Goal: Task Accomplishment & Management: Complete application form

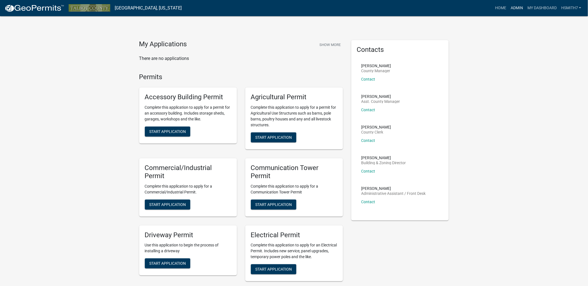
click at [517, 9] on link "Admin" at bounding box center [517, 8] width 17 height 11
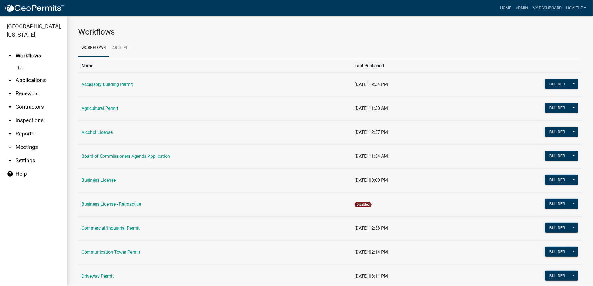
click at [40, 81] on link "arrow_drop_down Applications" at bounding box center [33, 80] width 67 height 13
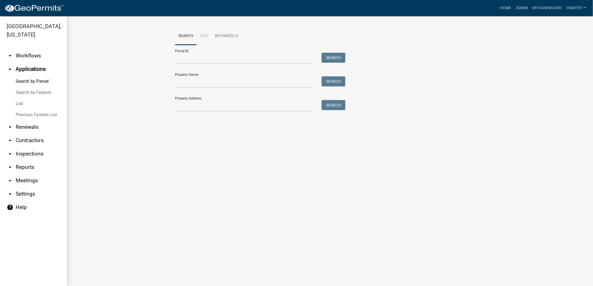
click at [20, 102] on link "List" at bounding box center [33, 103] width 67 height 11
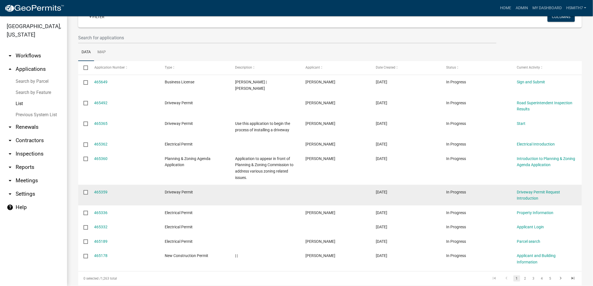
scroll to position [13, 0]
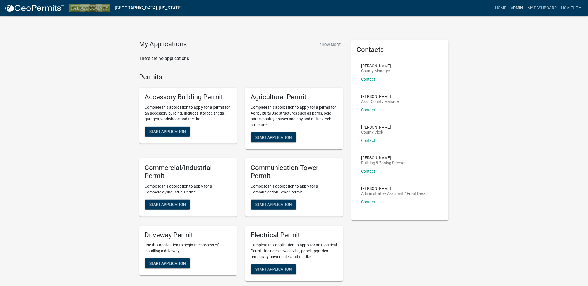
click at [519, 4] on link "Admin" at bounding box center [517, 8] width 17 height 11
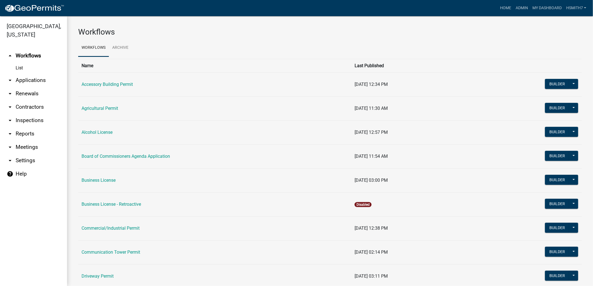
click at [25, 79] on link "arrow_drop_down Applications" at bounding box center [33, 80] width 67 height 13
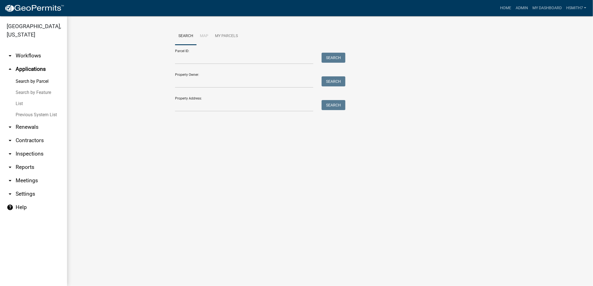
click at [20, 103] on link "List" at bounding box center [33, 103] width 67 height 11
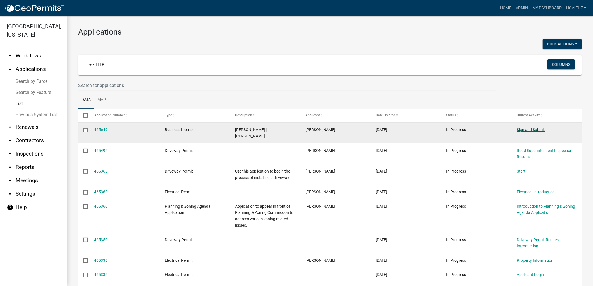
click at [534, 130] on link "Sign and Submit" at bounding box center [531, 130] width 28 height 4
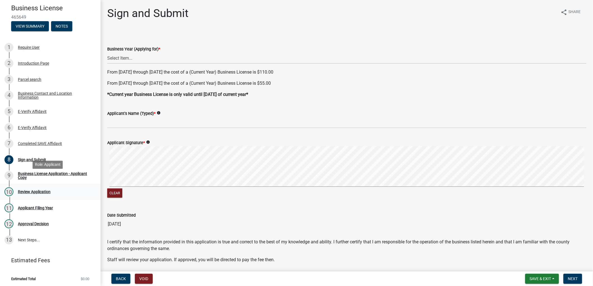
scroll to position [51, 0]
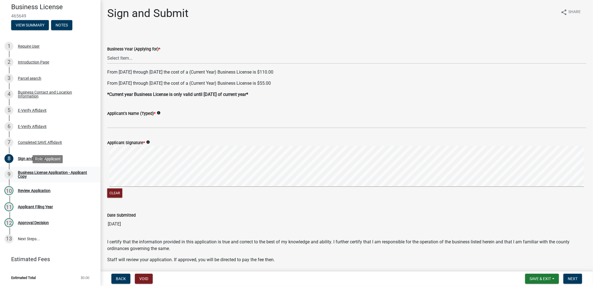
click at [55, 171] on div "Business License Application - Applicant Copy" at bounding box center [55, 175] width 74 height 8
click at [41, 140] on div "7 Completed SAVE Affidavit" at bounding box center [47, 142] width 87 height 9
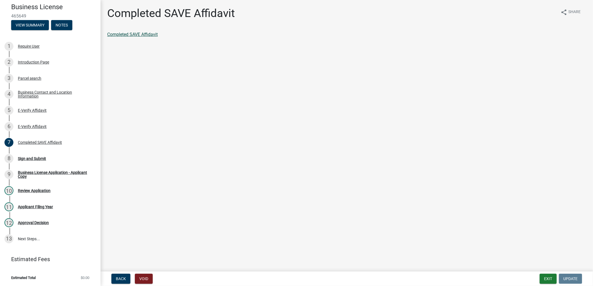
click at [141, 32] on link "Completed SAVE Affidavit" at bounding box center [132, 34] width 51 height 5
click at [32, 73] on link "3 Parcel search" at bounding box center [50, 78] width 100 height 16
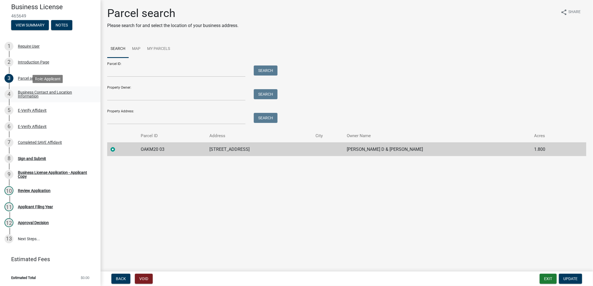
click at [33, 94] on div "Business Contact and Location Information" at bounding box center [55, 94] width 74 height 8
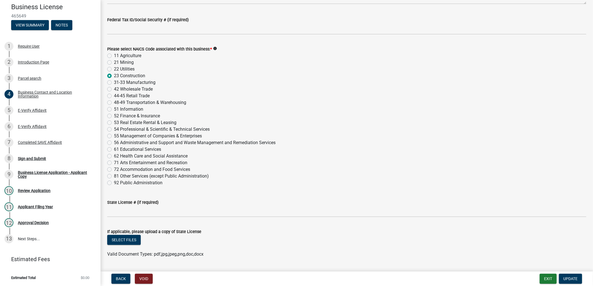
scroll to position [574, 0]
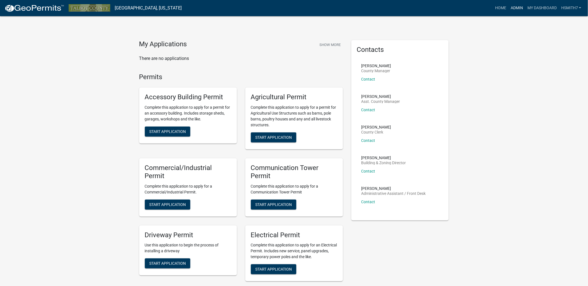
click at [515, 8] on link "Admin" at bounding box center [517, 8] width 17 height 11
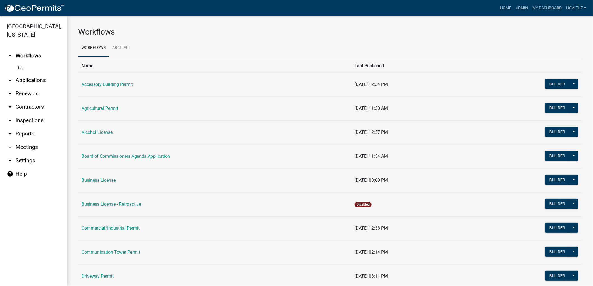
click at [21, 77] on link "arrow_drop_down Applications" at bounding box center [33, 80] width 67 height 13
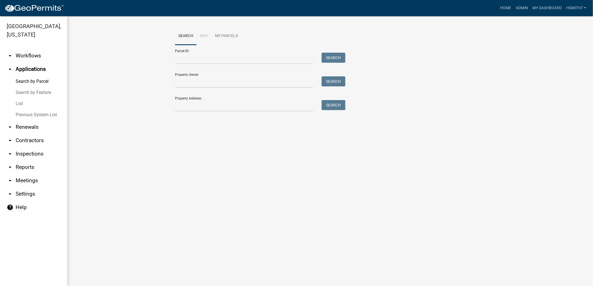
click at [22, 104] on link "List" at bounding box center [33, 103] width 67 height 11
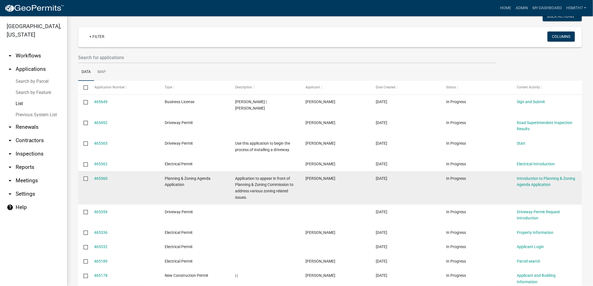
scroll to position [76, 0]
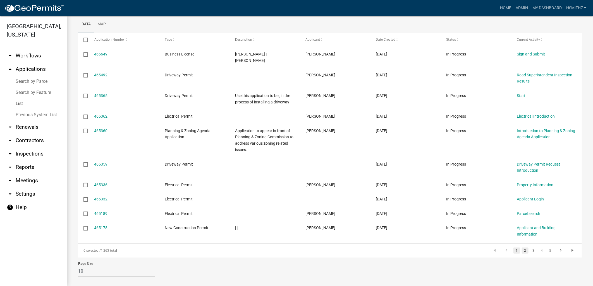
click at [522, 248] on link "2" at bounding box center [525, 251] width 7 height 6
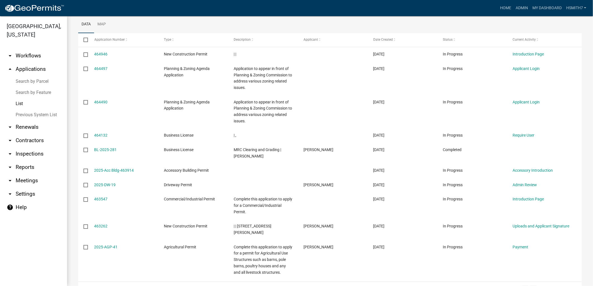
click at [530, 286] on link "3" at bounding box center [533, 289] width 7 height 6
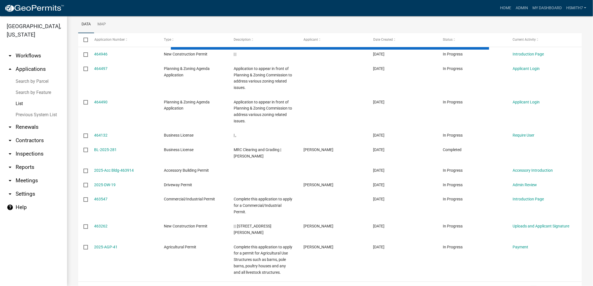
scroll to position [69, 0]
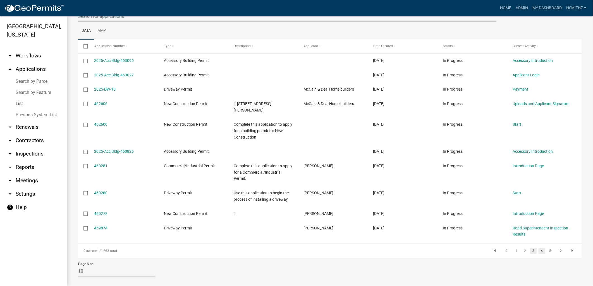
click at [538, 248] on link "4" at bounding box center [541, 251] width 7 height 6
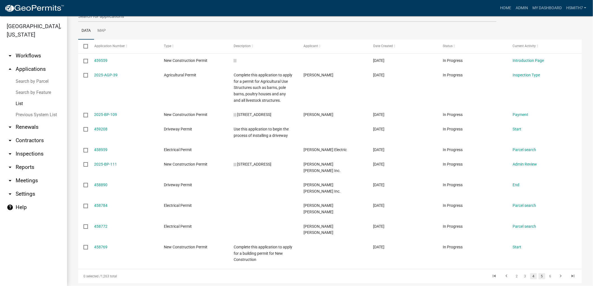
click at [538, 274] on link "5" at bounding box center [541, 277] width 7 height 6
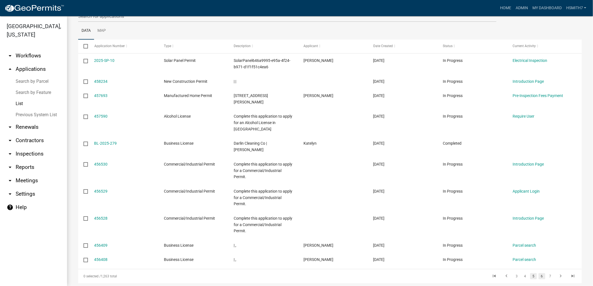
click at [538, 274] on link "6" at bounding box center [541, 277] width 7 height 6
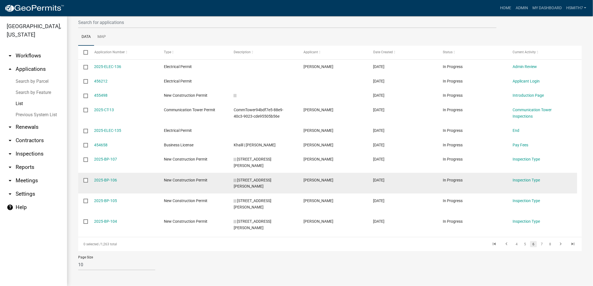
scroll to position [63, 0]
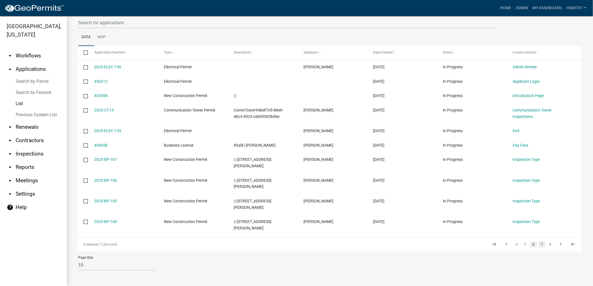
click at [538, 245] on link "7" at bounding box center [541, 245] width 7 height 6
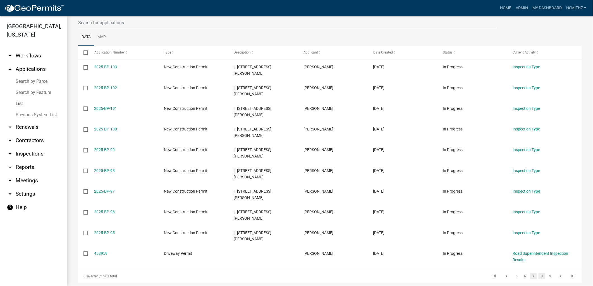
click at [538, 278] on link "8" at bounding box center [541, 277] width 7 height 6
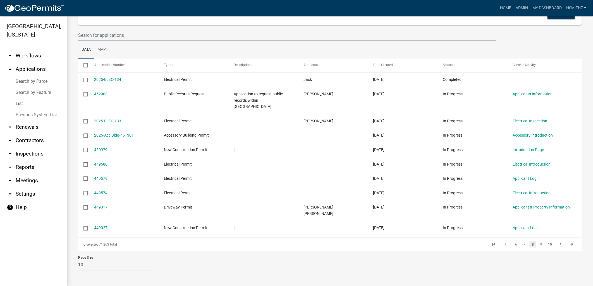
scroll to position [38, 0]
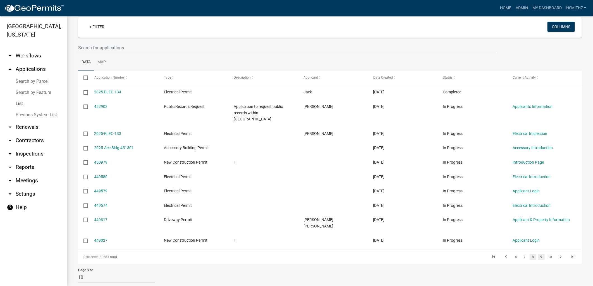
click at [538, 254] on link "9" at bounding box center [541, 257] width 7 height 6
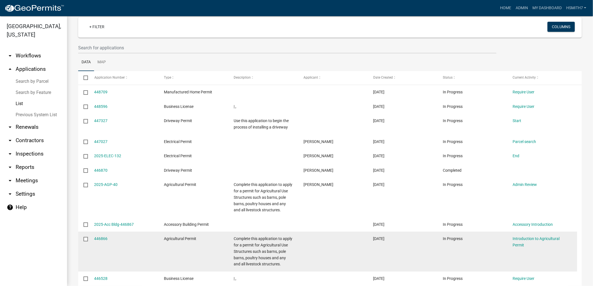
scroll to position [69, 0]
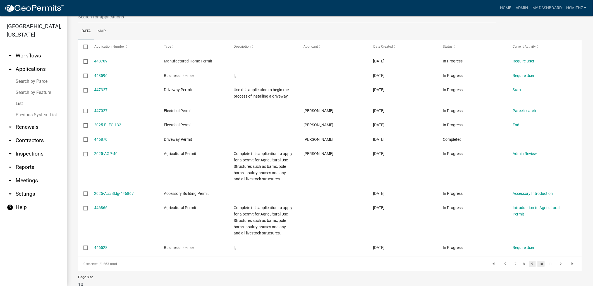
click at [537, 263] on link "10" at bounding box center [540, 264] width 7 height 6
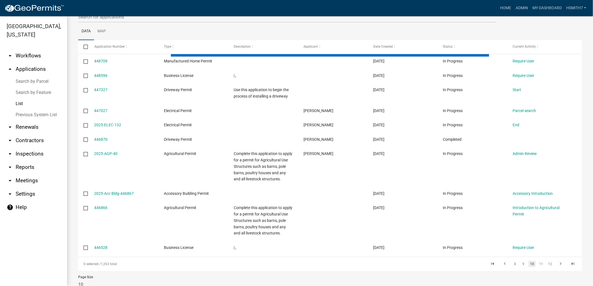
scroll to position [51, 0]
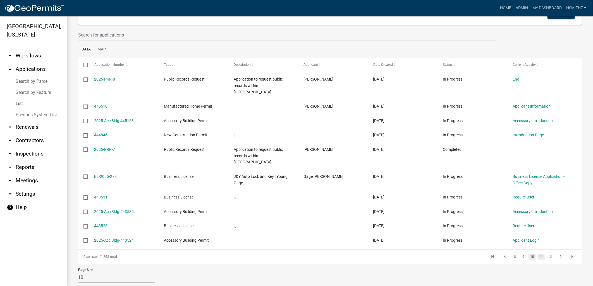
click at [538, 254] on link "11" at bounding box center [540, 257] width 7 height 6
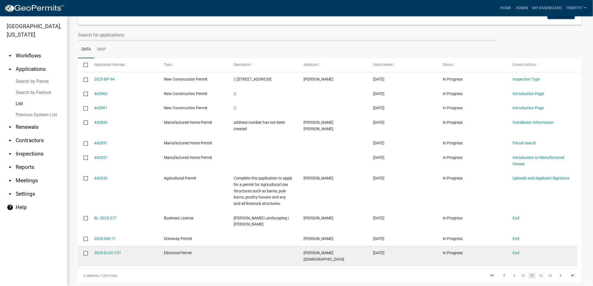
scroll to position [81, 0]
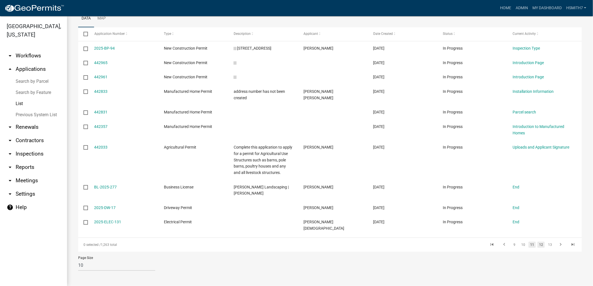
click at [539, 245] on link "12" at bounding box center [540, 245] width 7 height 6
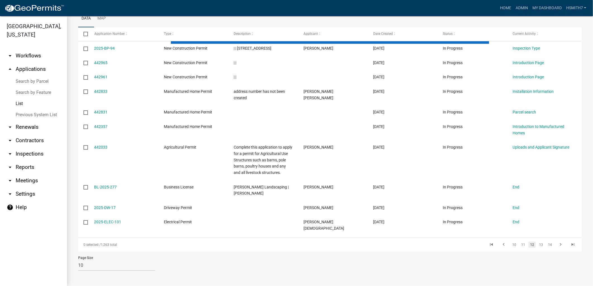
scroll to position [69, 0]
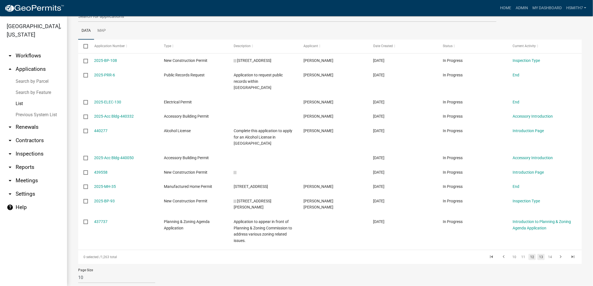
click at [536, 253] on li "13" at bounding box center [540, 257] width 9 height 9
click at [537, 254] on link "13" at bounding box center [540, 257] width 7 height 6
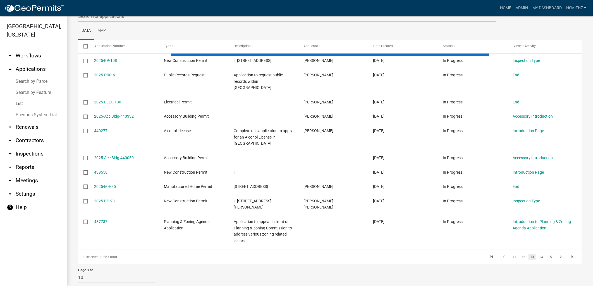
scroll to position [44, 0]
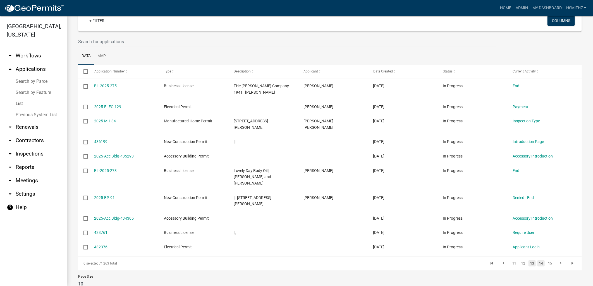
click at [538, 261] on link "14" at bounding box center [540, 264] width 7 height 6
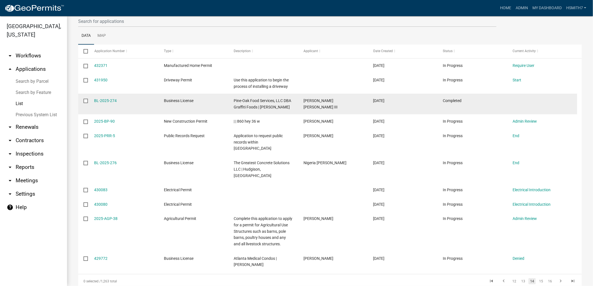
scroll to position [75, 0]
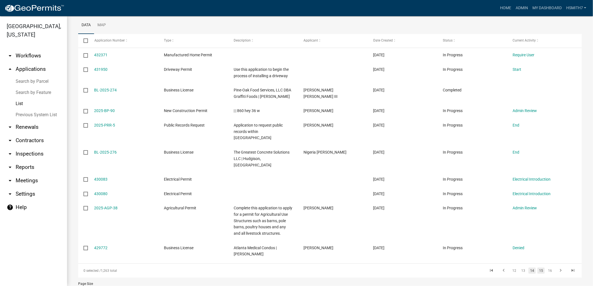
click at [539, 268] on link "15" at bounding box center [540, 271] width 7 height 6
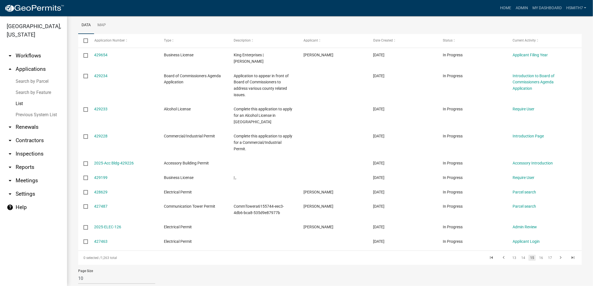
drag, startPoint x: 528, startPoint y: 222, endPoint x: 469, endPoint y: 254, distance: 66.9
click at [469, 254] on datatable-pager "13 14 15 16 17" at bounding box center [429, 257] width 299 height 9
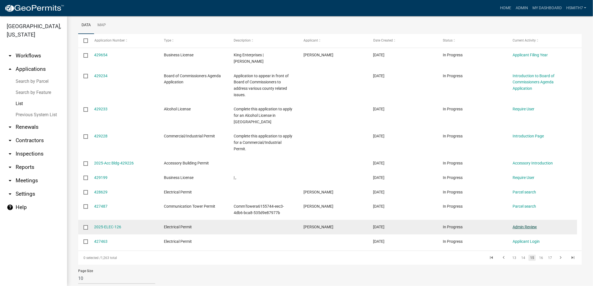
click at [519, 225] on link "Admin Review" at bounding box center [524, 227] width 24 height 4
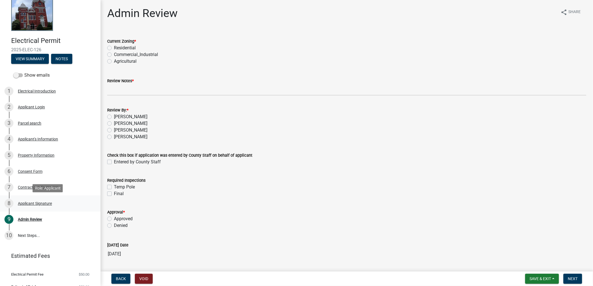
scroll to position [26, 0]
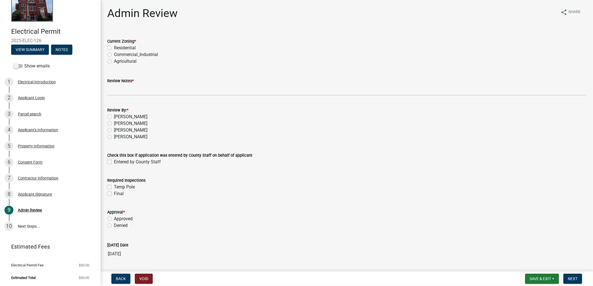
click at [523, 280] on form "Save & Exit Save Save & Exit Next" at bounding box center [553, 279] width 61 height 10
click at [536, 281] on span "Save & Exit" at bounding box center [539, 279] width 21 height 4
click at [524, 263] on button "Save & Exit" at bounding box center [536, 264] width 45 height 13
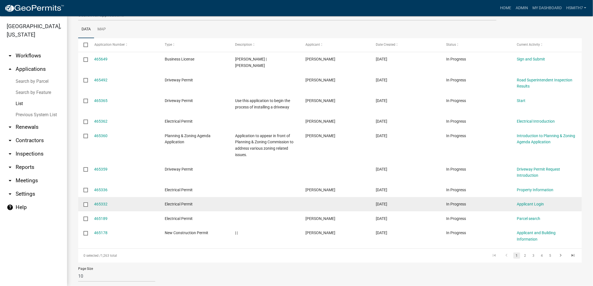
scroll to position [76, 0]
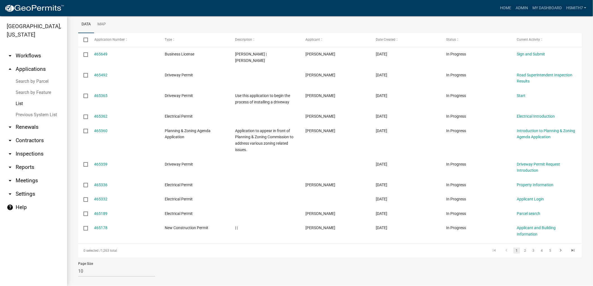
click at [23, 99] on link "List" at bounding box center [33, 103] width 67 height 11
click at [522, 248] on link "2" at bounding box center [525, 251] width 7 height 6
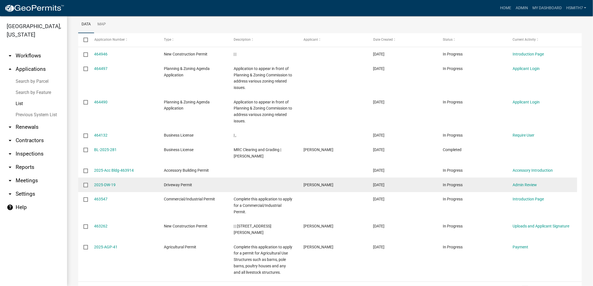
scroll to position [107, 0]
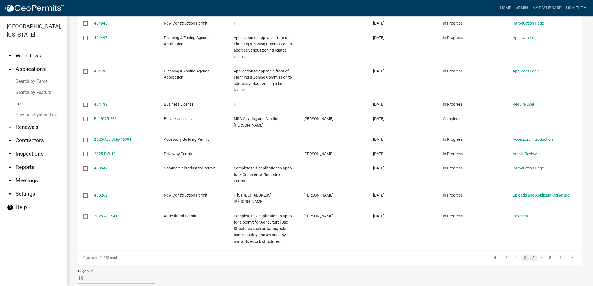
click at [530, 255] on link "3" at bounding box center [533, 258] width 7 height 6
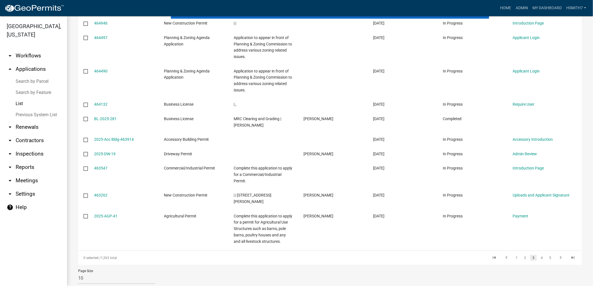
scroll to position [69, 0]
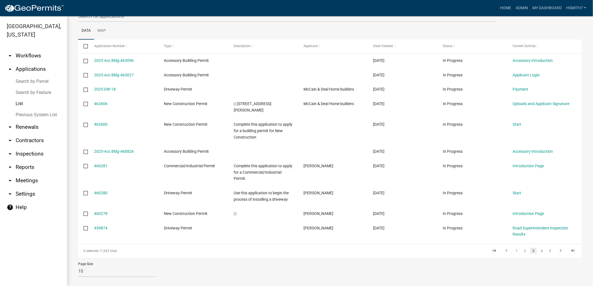
click at [380, 258] on div "Page Size 10 25 50 100" at bounding box center [330, 270] width 512 height 24
click at [538, 248] on link "4" at bounding box center [541, 251] width 7 height 6
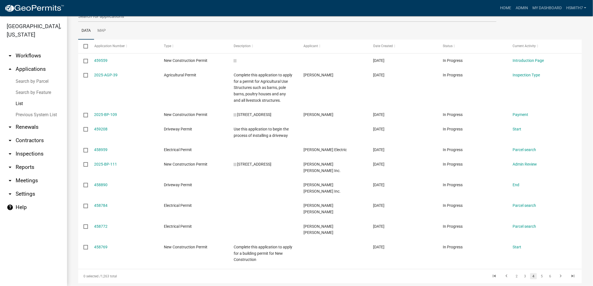
select select "3: 100"
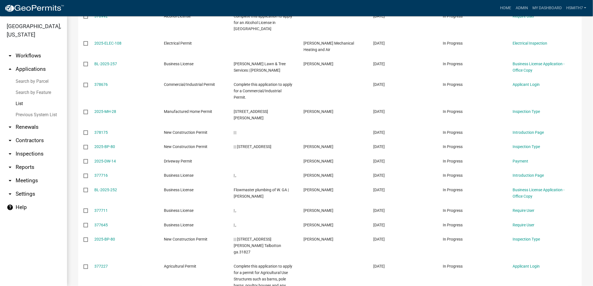
scroll to position [1682, 0]
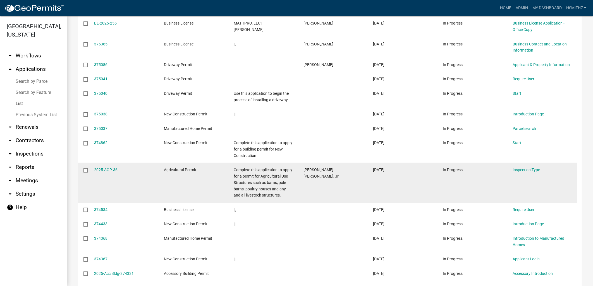
scroll to position [387, 0]
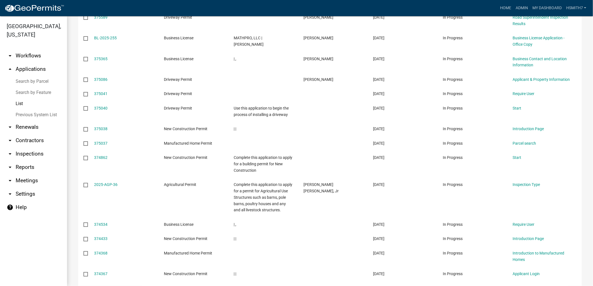
click at [41, 104] on link "List" at bounding box center [33, 103] width 67 height 11
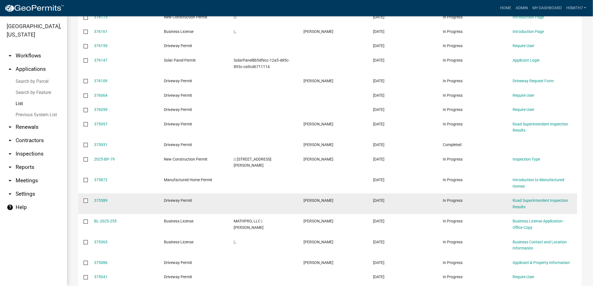
scroll to position [201, 0]
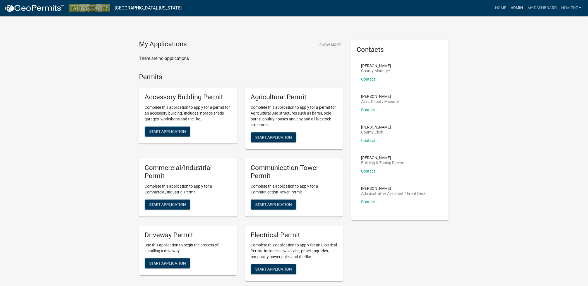
click at [517, 4] on link "Admin" at bounding box center [517, 8] width 17 height 11
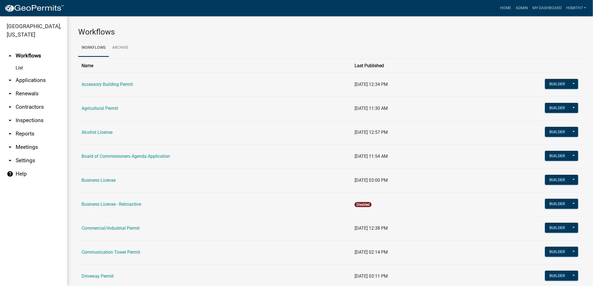
click at [40, 76] on link "arrow_drop_down Applications" at bounding box center [33, 80] width 67 height 13
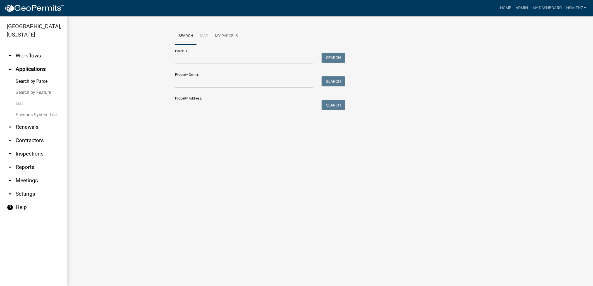
click at [27, 100] on link "List" at bounding box center [33, 103] width 67 height 11
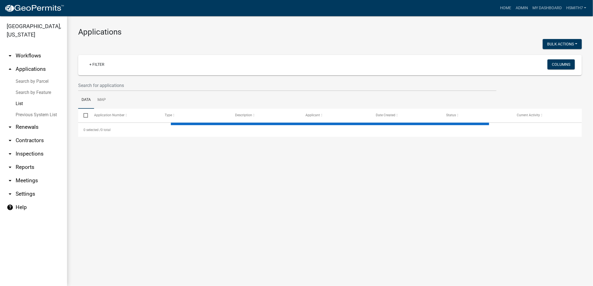
select select "3: 100"
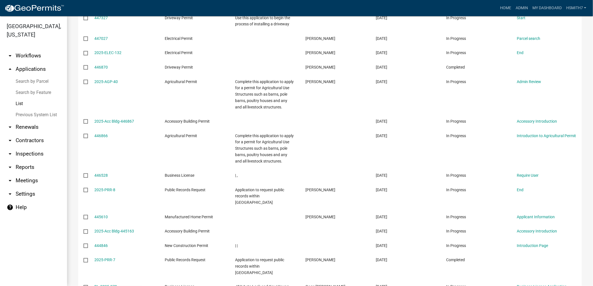
scroll to position [1775, 0]
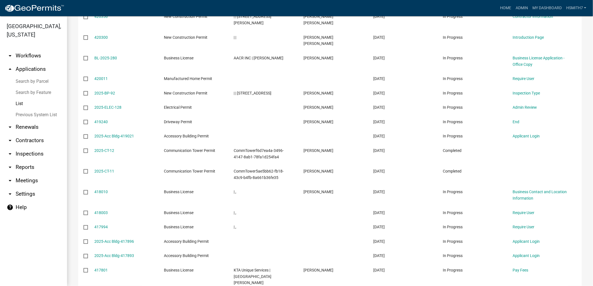
scroll to position [1693, 0]
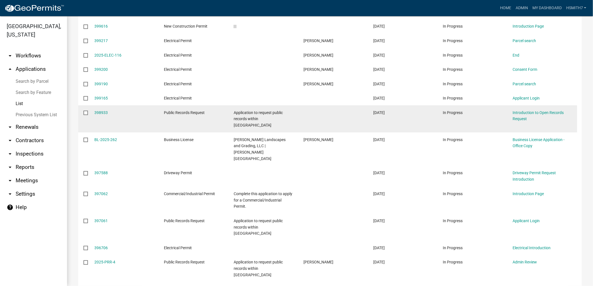
scroll to position [1661, 0]
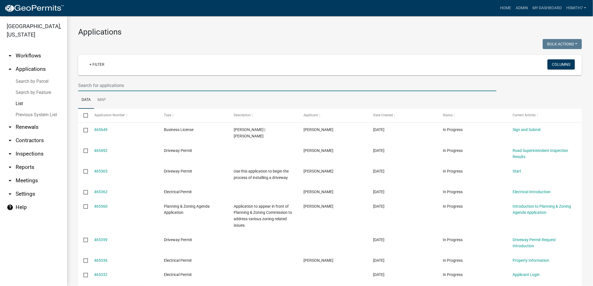
click at [184, 80] on input "text" at bounding box center [287, 85] width 418 height 11
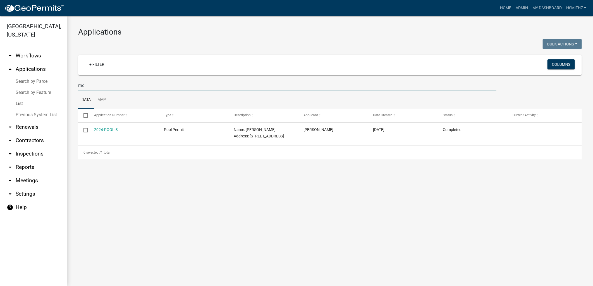
type input "m"
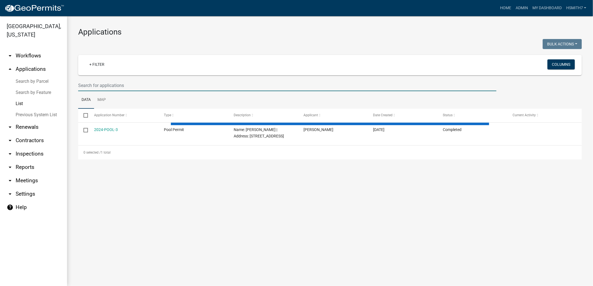
select select "3: 100"
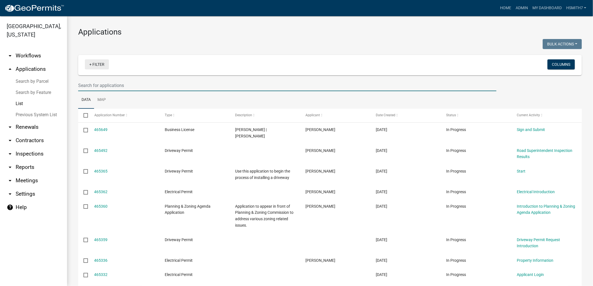
click at [94, 65] on link "+ Filter" at bounding box center [97, 64] width 24 height 10
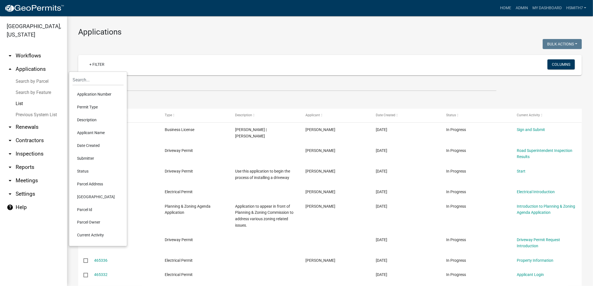
click at [85, 107] on li "Permit Type" at bounding box center [98, 107] width 51 height 13
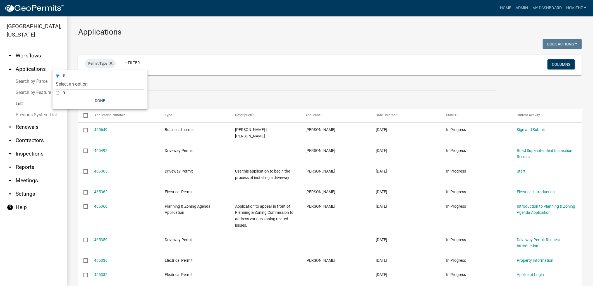
click at [64, 91] on label "in" at bounding box center [63, 92] width 4 height 4
click at [59, 91] on input "in" at bounding box center [58, 93] width 4 height 4
radio input "true"
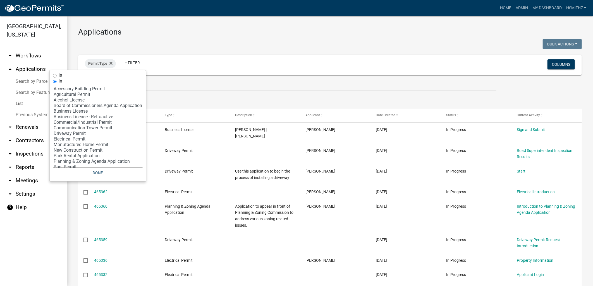
select select "5: 'a34148b1-d8b2-4557-84aa-00194bc85a9c'"
click at [66, 112] on option "Business License" at bounding box center [98, 112] width 90 height 6
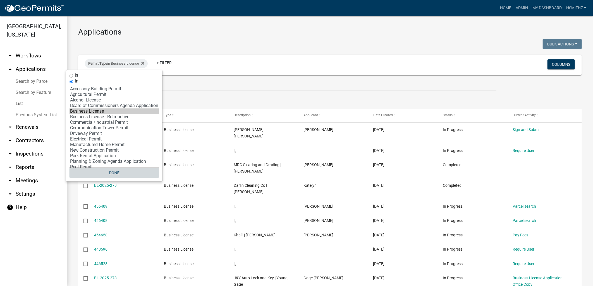
click at [116, 172] on button "Done" at bounding box center [114, 173] width 90 height 10
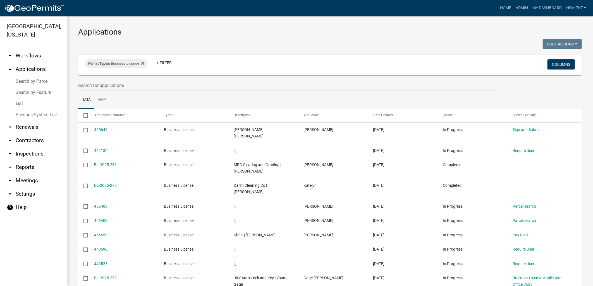
click at [109, 163] on link "BL-2025-281" at bounding box center [105, 165] width 23 height 4
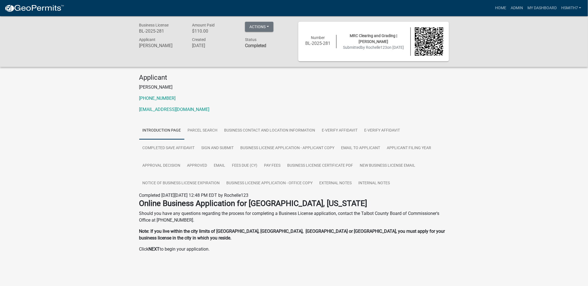
click at [53, 4] on img at bounding box center [34, 8] width 60 height 8
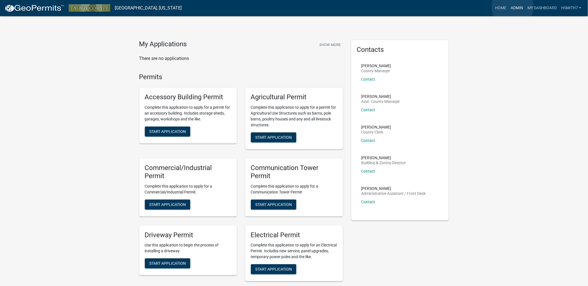
click at [515, 8] on link "Admin" at bounding box center [517, 8] width 17 height 11
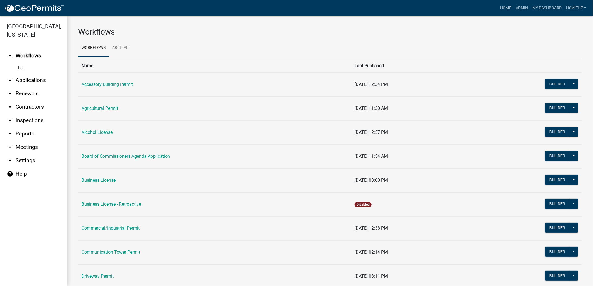
click at [21, 82] on link "arrow_drop_down Applications" at bounding box center [33, 80] width 67 height 13
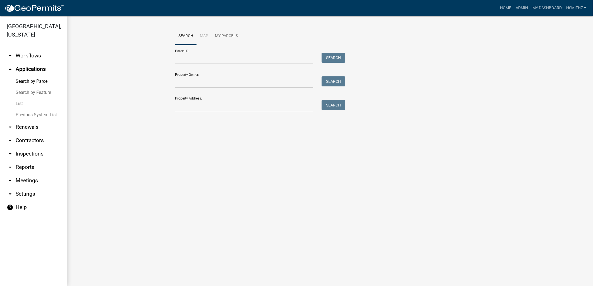
click at [16, 104] on link "List" at bounding box center [33, 103] width 67 height 11
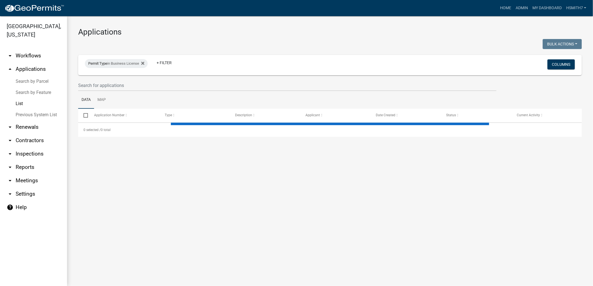
select select "3: 100"
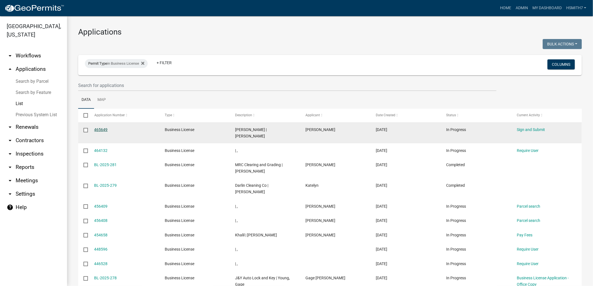
click at [96, 130] on link "465649" at bounding box center [100, 130] width 13 height 4
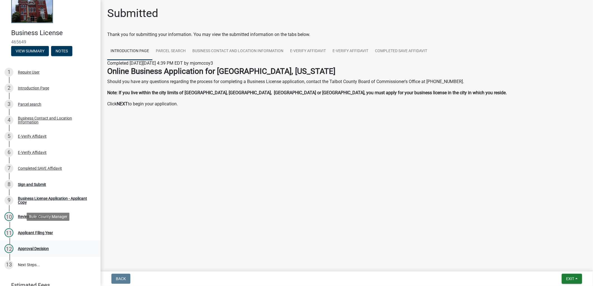
scroll to position [51, 0]
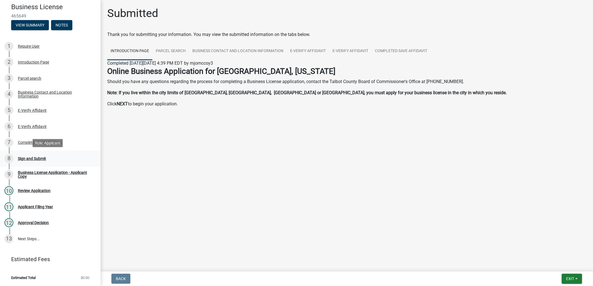
click at [41, 157] on div "Sign and Submit" at bounding box center [32, 159] width 28 height 4
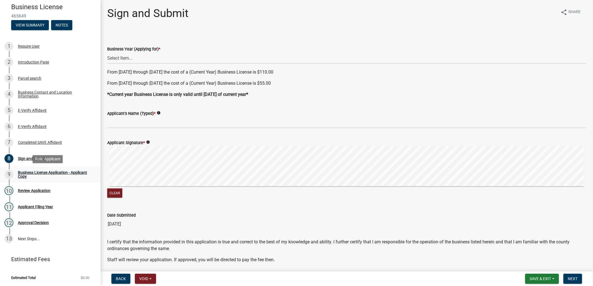
click at [40, 177] on div "Business License Application - Applicant Copy" at bounding box center [55, 175] width 74 height 8
click at [39, 193] on div "10 Review Application" at bounding box center [47, 190] width 87 height 9
click at [27, 112] on div "E-Verify Affidavit" at bounding box center [32, 111] width 29 height 4
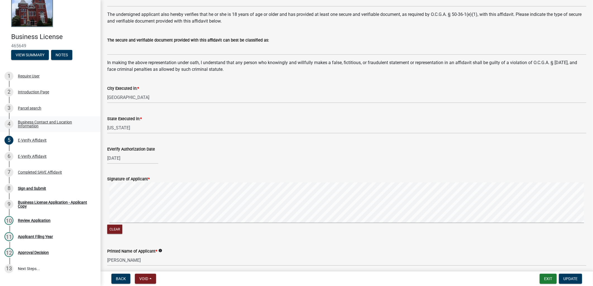
scroll to position [0, 0]
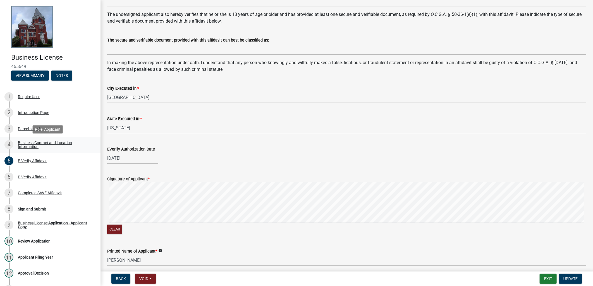
click at [34, 144] on div "Business Contact and Location Information" at bounding box center [55, 145] width 74 height 8
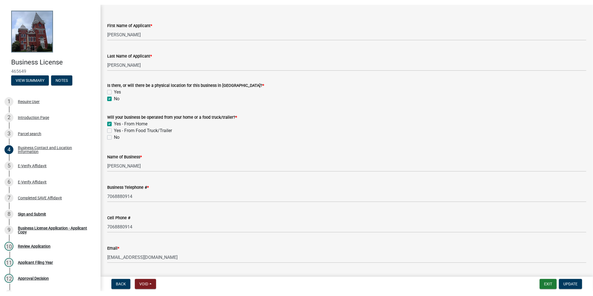
scroll to position [124, 0]
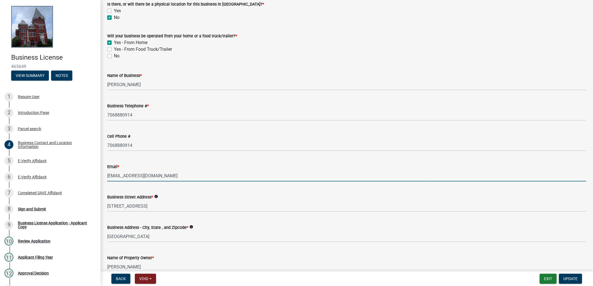
click at [155, 172] on input "mjomccoy3@aol.com" at bounding box center [346, 175] width 479 height 11
click at [154, 172] on input "mjomccoy3@aol.com" at bounding box center [346, 175] width 479 height 11
click at [154, 173] on input "mjomccoy3@aol.com" at bounding box center [346, 175] width 479 height 11
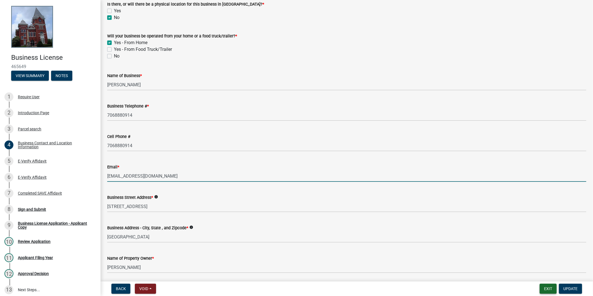
click at [554, 286] on button "Exit" at bounding box center [547, 289] width 17 height 10
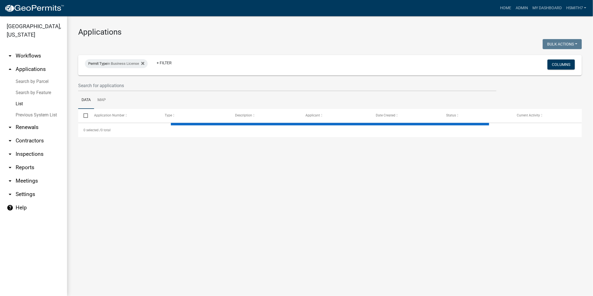
select select "3: 100"
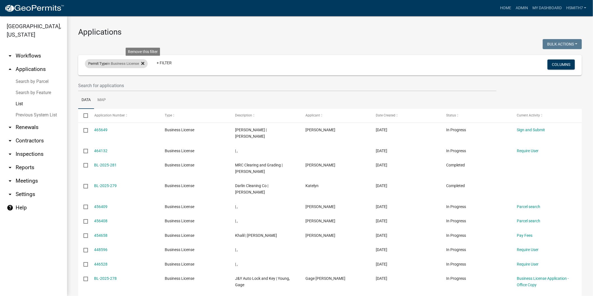
click at [144, 62] on icon at bounding box center [142, 63] width 3 height 4
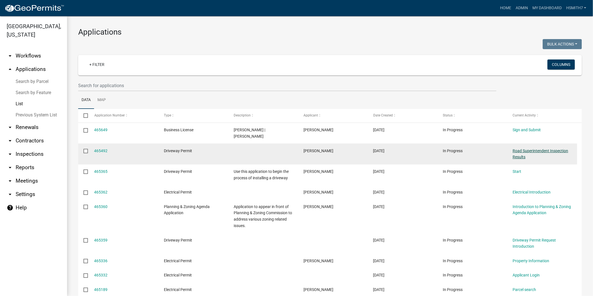
click at [532, 148] on link "Road Superintendent Inspection Results" at bounding box center [540, 153] width 56 height 11
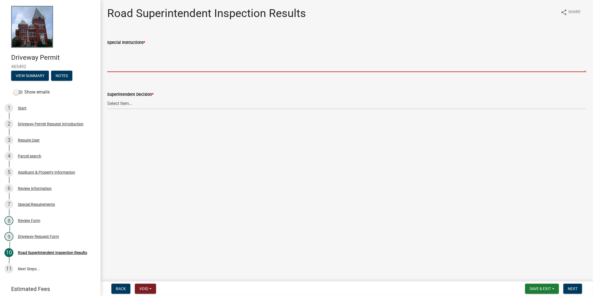
click at [133, 54] on textarea "Special Instructions *" at bounding box center [346, 59] width 479 height 26
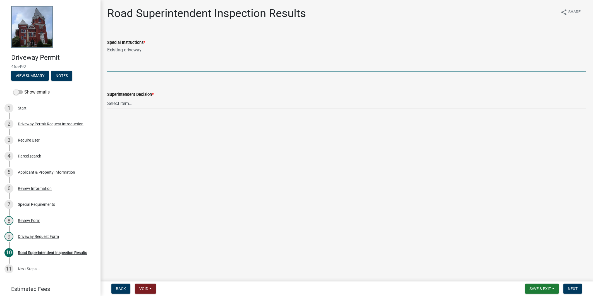
type textarea "Existing driveway"
click at [140, 104] on select "Select Item... Driveway is adequate Driveway is not adequate Driveway is pre ex…" at bounding box center [346, 103] width 479 height 11
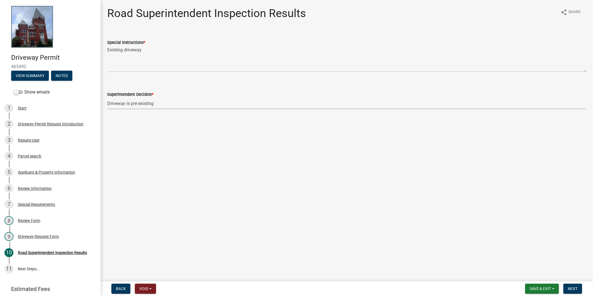
click at [107, 98] on select "Select Item... Driveway is adequate Driveway is not adequate Driveway is pre ex…" at bounding box center [346, 103] width 479 height 11
select select "54f6599c-d6a5-4ebb-964d-c1e3c1a7e0e4"
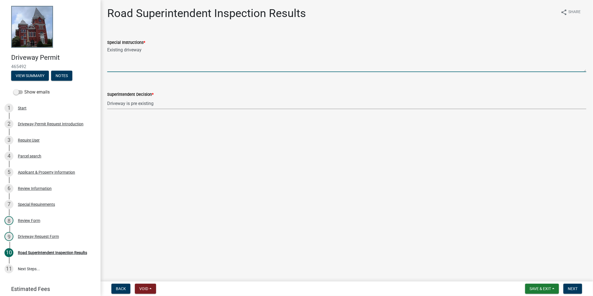
click at [155, 54] on textarea "Existing driveway" at bounding box center [346, 59] width 479 height 26
type textarea "Existing driveway- [PERSON_NAME]"
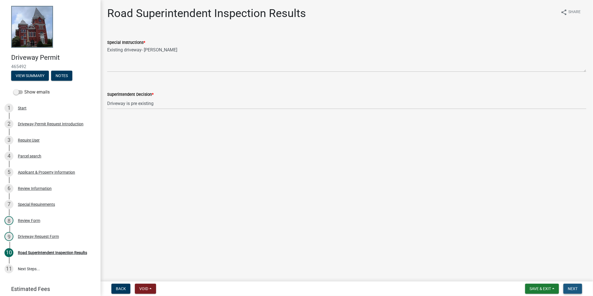
click at [577, 285] on button "Next" at bounding box center [572, 289] width 19 height 10
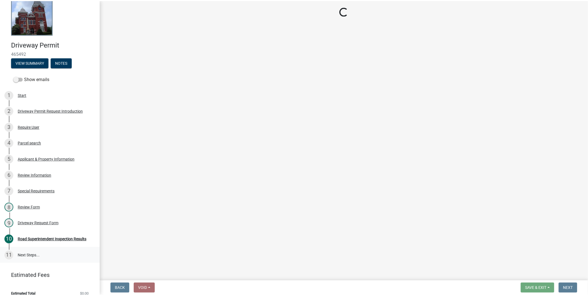
scroll to position [20, 0]
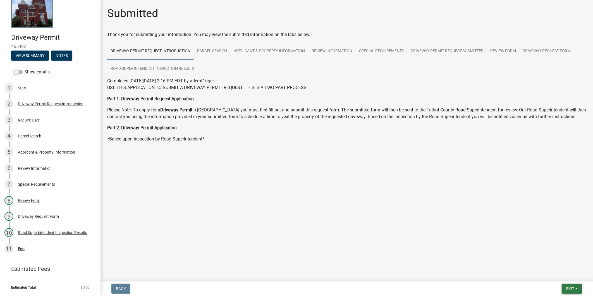
click at [579, 286] on button "Exit" at bounding box center [572, 289] width 20 height 10
click at [40, 248] on div "11 End" at bounding box center [47, 248] width 87 height 9
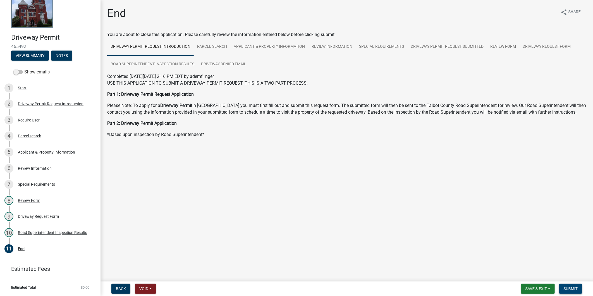
click at [575, 286] on span "Submit" at bounding box center [570, 288] width 14 height 4
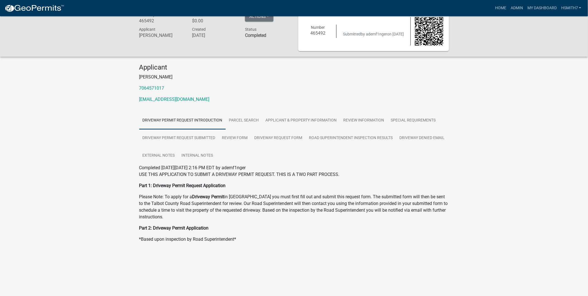
scroll to position [16, 0]
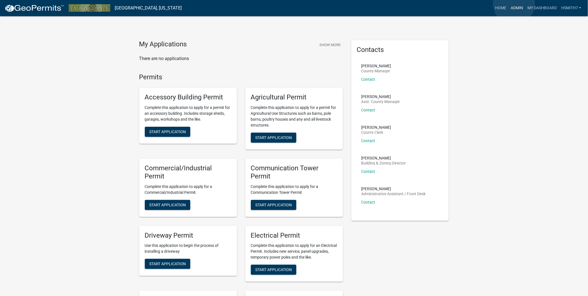
click at [514, 4] on link "Admin" at bounding box center [517, 8] width 17 height 11
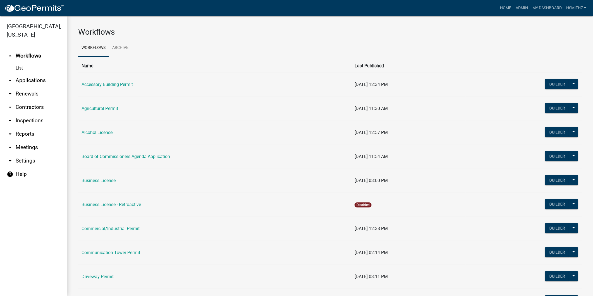
click at [21, 81] on link "arrow_drop_down Applications" at bounding box center [33, 80] width 67 height 13
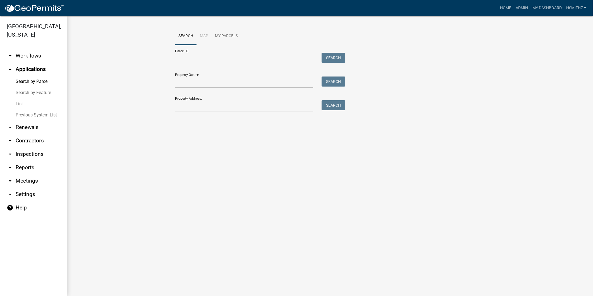
click at [19, 103] on link "List" at bounding box center [33, 103] width 67 height 11
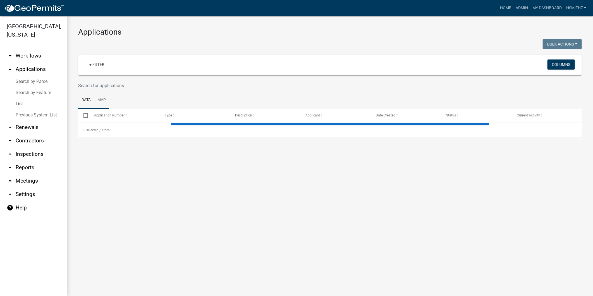
select select "3: 100"
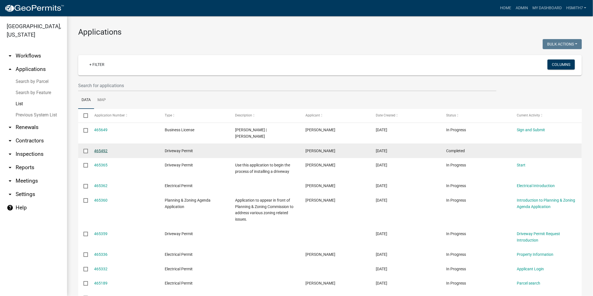
click at [107, 148] on link "465492" at bounding box center [100, 150] width 13 height 4
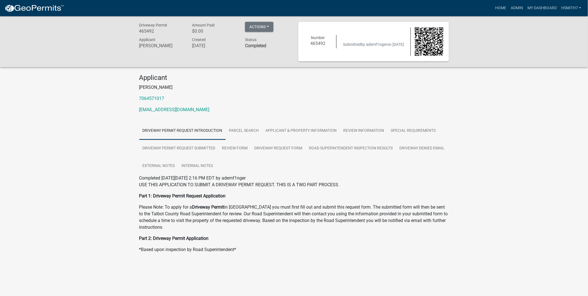
scroll to position [16, 0]
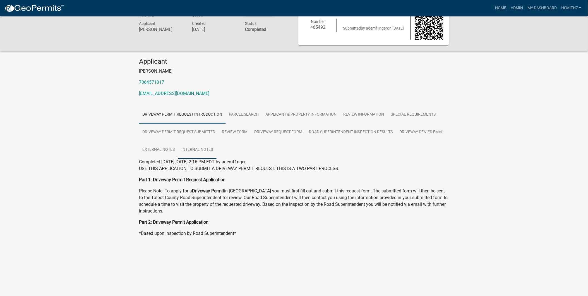
click at [217, 150] on link "Internal Notes" at bounding box center [197, 150] width 38 height 18
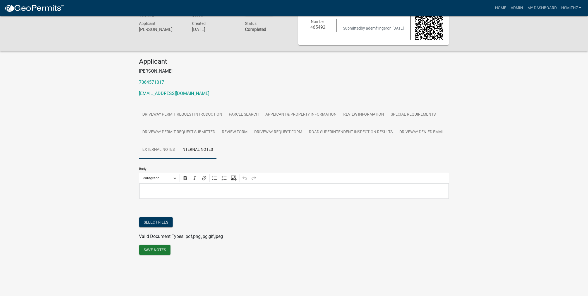
click at [178, 148] on link "External Notes" at bounding box center [158, 150] width 39 height 18
click at [396, 141] on link "Driveway Denied Email" at bounding box center [422, 132] width 52 height 18
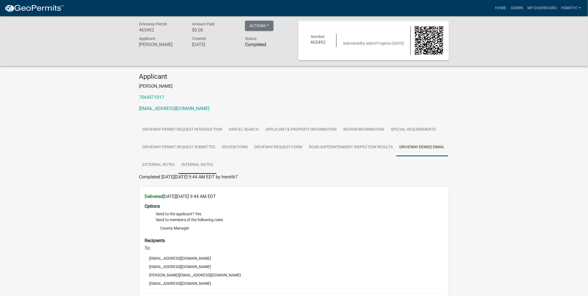
scroll to position [0, 0]
click at [339, 149] on link "Road Superintendent Inspection Results" at bounding box center [351, 149] width 90 height 18
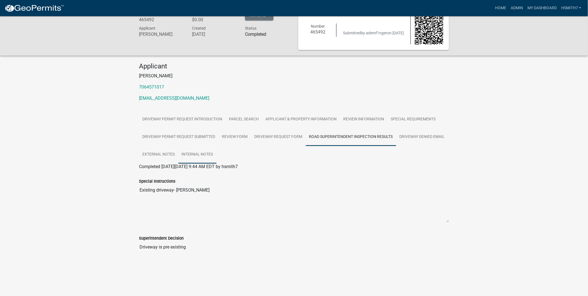
scroll to position [16, 0]
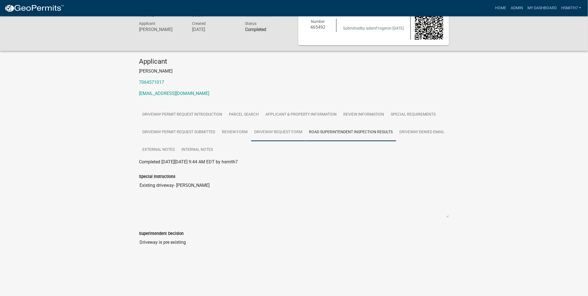
click at [278, 135] on link "Driveway Request Form" at bounding box center [278, 132] width 55 height 18
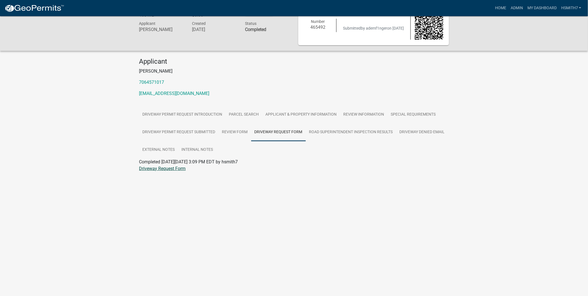
click at [165, 169] on link "Driveway Request Form" at bounding box center [162, 168] width 47 height 5
click at [244, 129] on link "Review Form" at bounding box center [235, 132] width 32 height 18
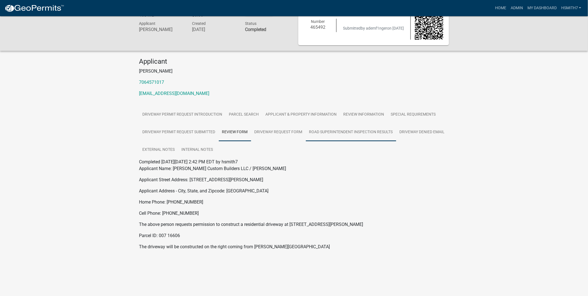
click at [362, 127] on link "Road Superintendent Inspection Results" at bounding box center [351, 132] width 90 height 18
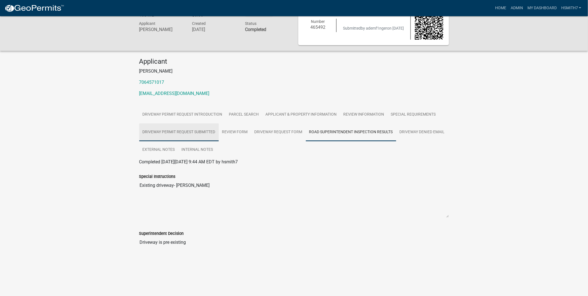
click at [183, 130] on link "Driveway Permit Request Submitted" at bounding box center [179, 132] width 80 height 18
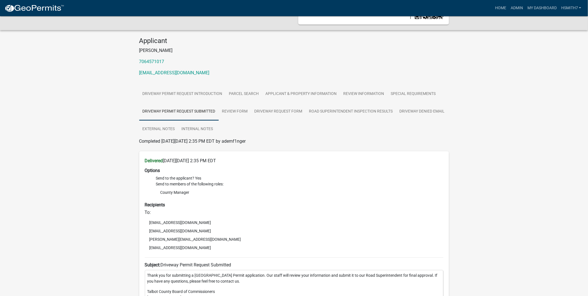
scroll to position [0, 0]
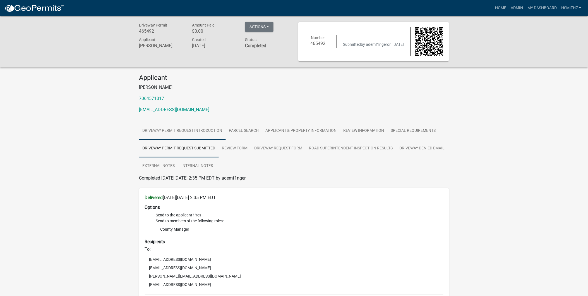
click at [186, 134] on link "Driveway Permit Request Introduction" at bounding box center [182, 131] width 87 height 18
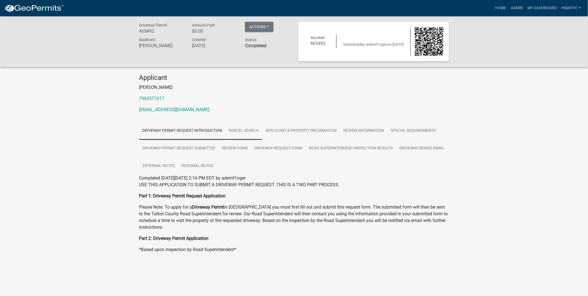
click at [227, 130] on link "Parcel search" at bounding box center [244, 131] width 37 height 18
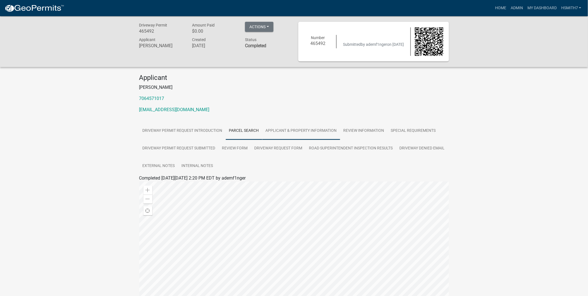
click at [277, 125] on link "Applicant & Property Information" at bounding box center [301, 131] width 78 height 18
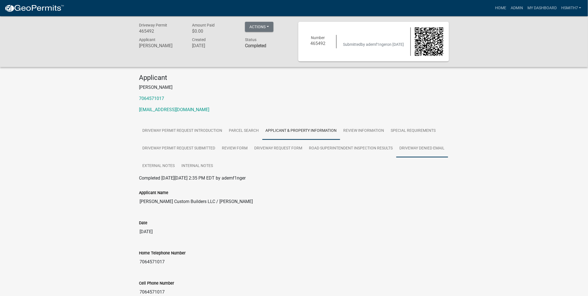
click at [396, 157] on link "Driveway Denied Email" at bounding box center [422, 149] width 52 height 18
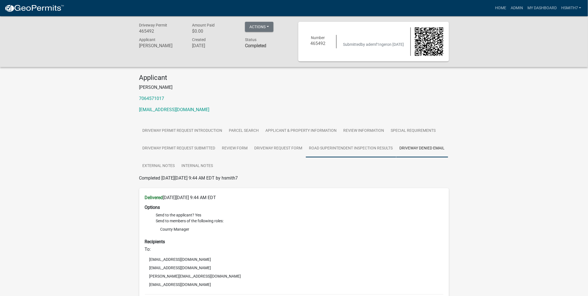
click at [369, 152] on link "Road Superintendent Inspection Results" at bounding box center [351, 149] width 90 height 18
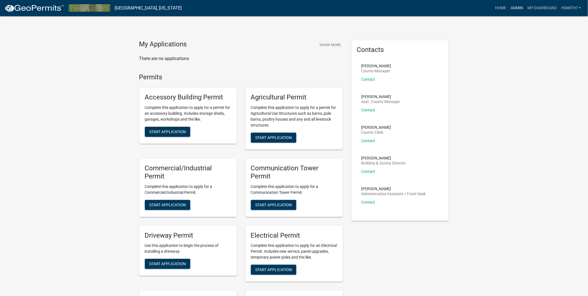
click at [520, 7] on link "Admin" at bounding box center [517, 8] width 17 height 11
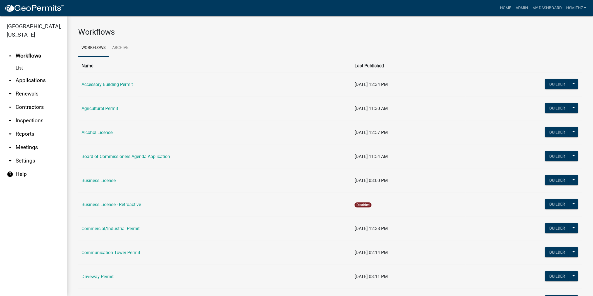
click at [27, 82] on link "arrow_drop_down Applications" at bounding box center [33, 80] width 67 height 13
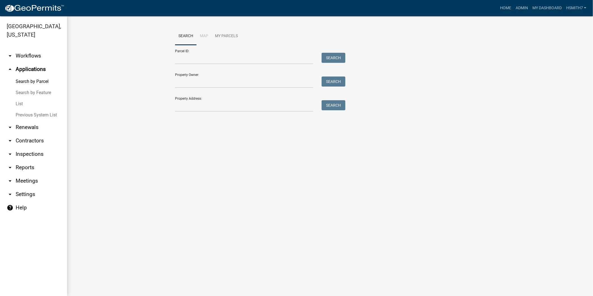
click at [18, 106] on link "List" at bounding box center [33, 103] width 67 height 11
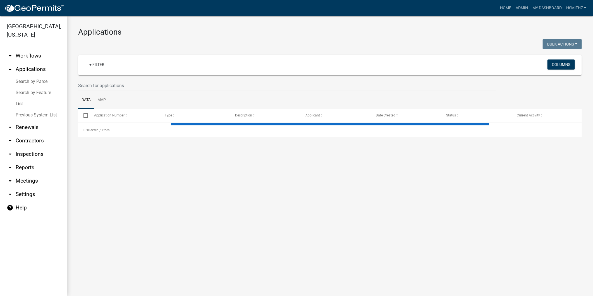
select select "3: 100"
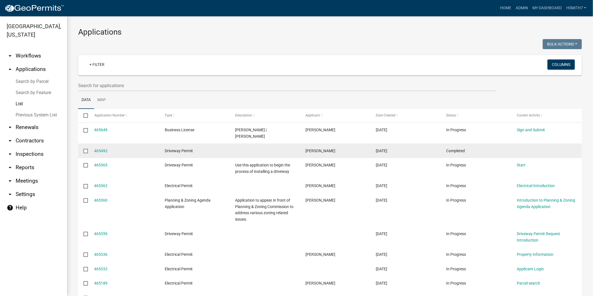
click at [90, 144] on datatable-body-cell "465492" at bounding box center [124, 150] width 70 height 15
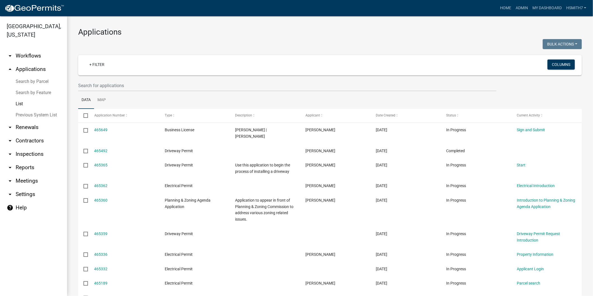
click at [97, 148] on link "465492" at bounding box center [100, 150] width 13 height 4
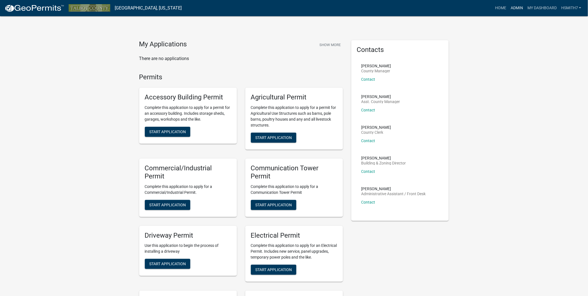
click at [521, 11] on link "Admin" at bounding box center [517, 8] width 17 height 11
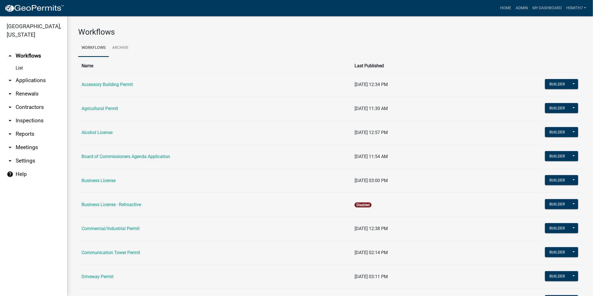
click at [33, 78] on link "arrow_drop_down Applications" at bounding box center [33, 80] width 67 height 13
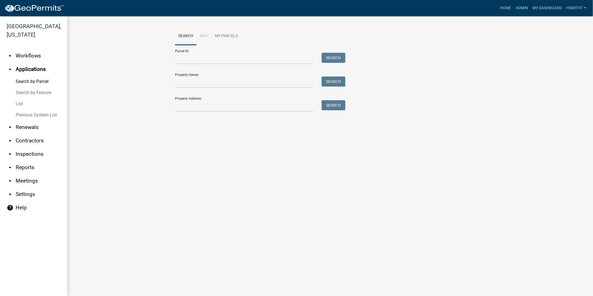
click at [20, 102] on link "List" at bounding box center [33, 103] width 67 height 11
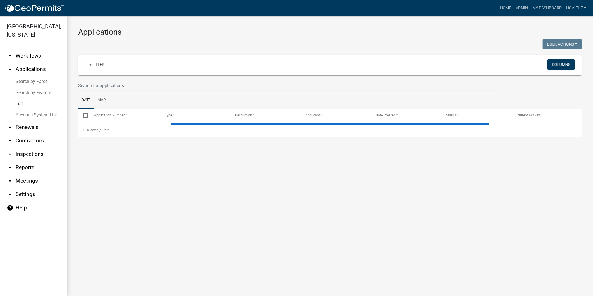
select select "3: 100"
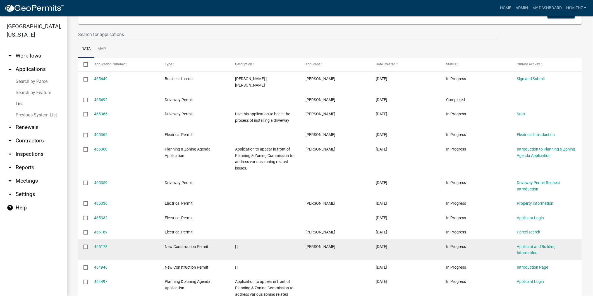
scroll to position [62, 0]
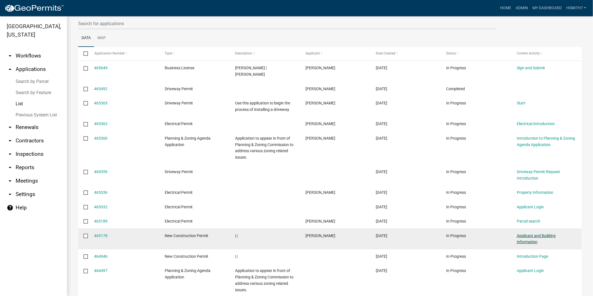
click at [532, 233] on link "Applicant and Building Information" at bounding box center [536, 238] width 39 height 11
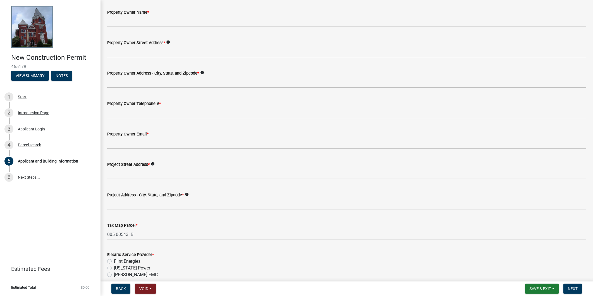
scroll to position [217, 0]
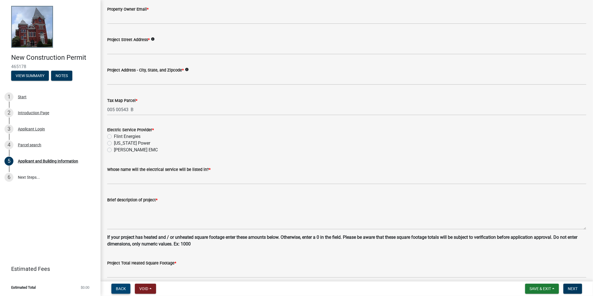
click at [114, 291] on button "Back" at bounding box center [120, 289] width 19 height 10
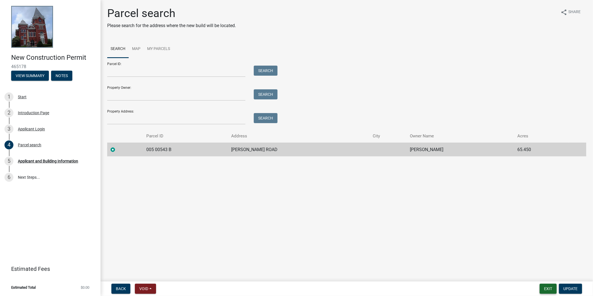
click at [553, 292] on button "Exit" at bounding box center [547, 289] width 17 height 10
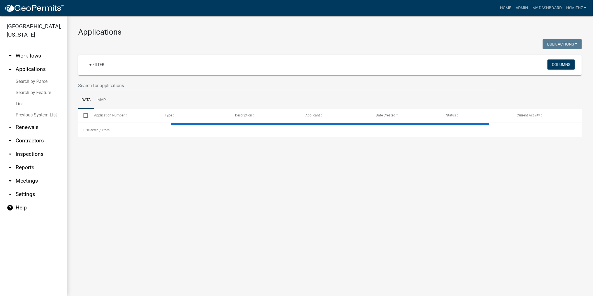
select select "3: 100"
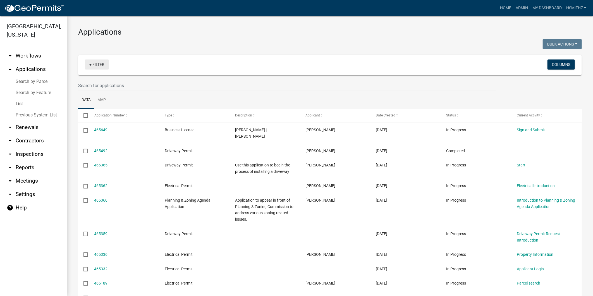
click at [94, 65] on link "+ Filter" at bounding box center [97, 64] width 24 height 10
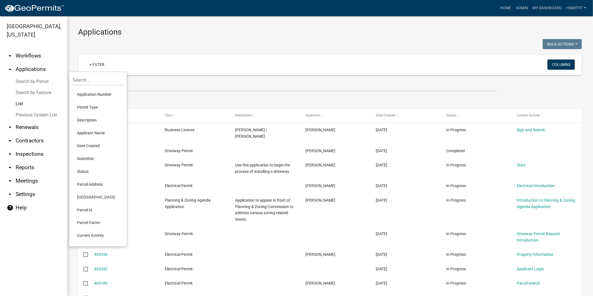
click at [93, 104] on li "Permit Type" at bounding box center [98, 107] width 51 height 13
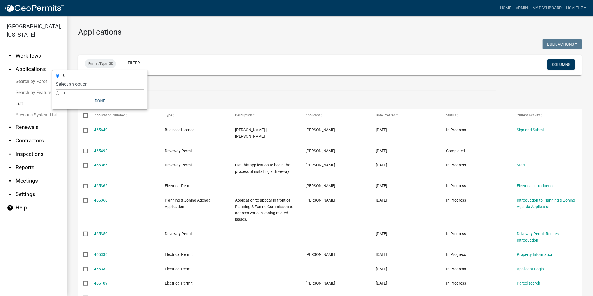
click at [60, 90] on div "in" at bounding box center [100, 93] width 88 height 6
click at [61, 93] on label "in" at bounding box center [63, 92] width 4 height 4
click at [59, 93] on input "in" at bounding box center [58, 93] width 4 height 4
radio input "true"
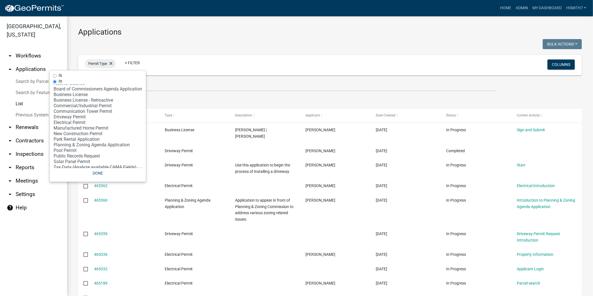
scroll to position [26, 0]
select select "12: '8f0f348d-721e-4407-8947-e3b69b3f0a37'"
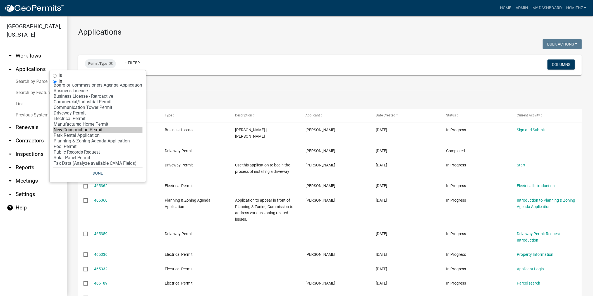
click at [84, 127] on option "New Construction Permit" at bounding box center [98, 130] width 90 height 6
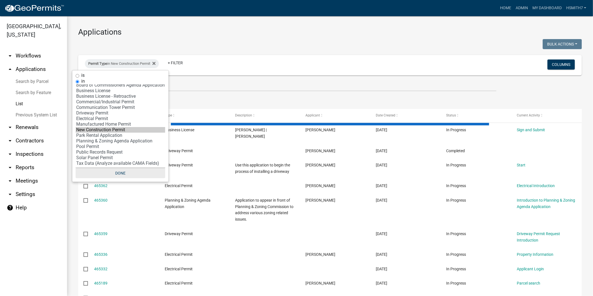
click at [123, 172] on button "Done" at bounding box center [121, 173] width 90 height 10
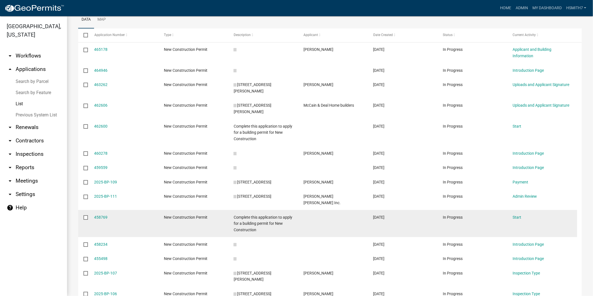
scroll to position [93, 0]
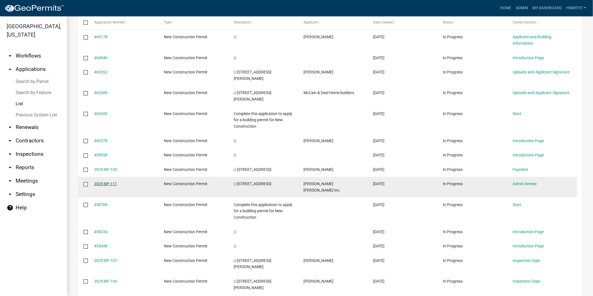
click at [109, 181] on link "2025-BP-111" at bounding box center [105, 183] width 23 height 4
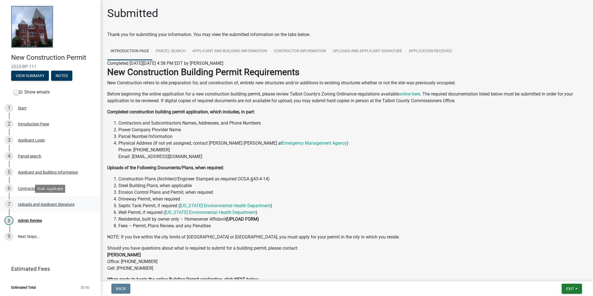
click at [45, 209] on link "7 Uploads and Applicant Signature" at bounding box center [50, 204] width 100 height 16
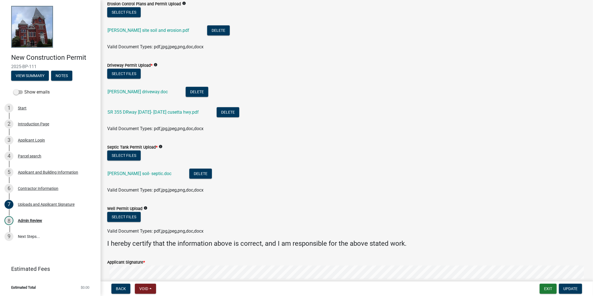
scroll to position [93, 0]
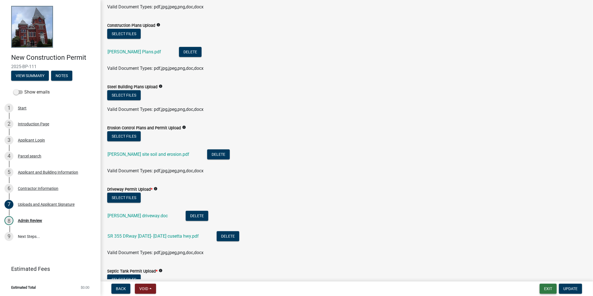
click at [549, 289] on button "Exit" at bounding box center [547, 289] width 17 height 10
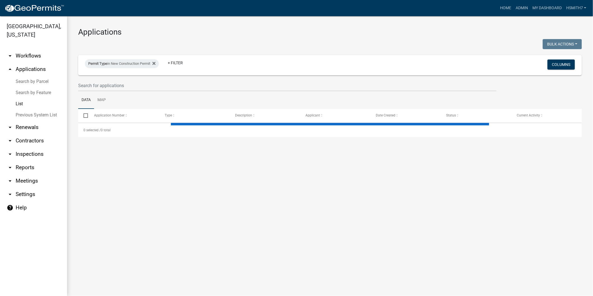
select select "3: 100"
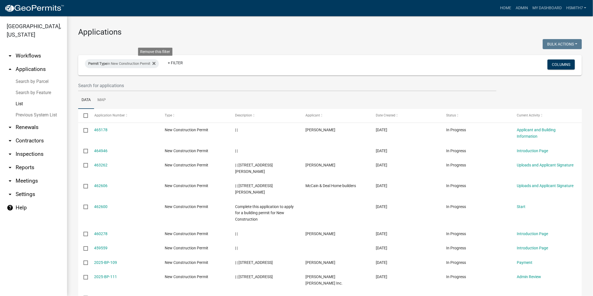
click at [155, 65] on icon at bounding box center [153, 63] width 3 height 4
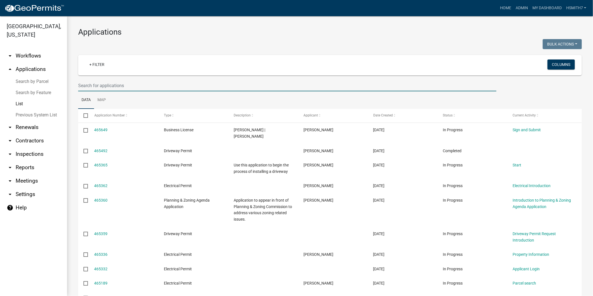
drag, startPoint x: 381, startPoint y: 90, endPoint x: 350, endPoint y: 91, distance: 30.7
click at [381, 90] on input "text" at bounding box center [287, 85] width 418 height 11
click at [188, 65] on div "+ Filter" at bounding box center [247, 64] width 332 height 11
click at [163, 96] on ul "Data Map" at bounding box center [329, 100] width 503 height 18
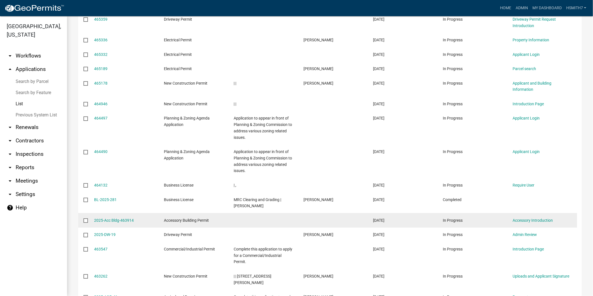
scroll to position [248, 0]
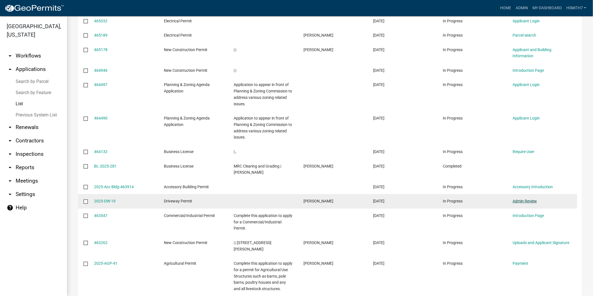
click at [527, 199] on link "Admin Review" at bounding box center [524, 201] width 24 height 4
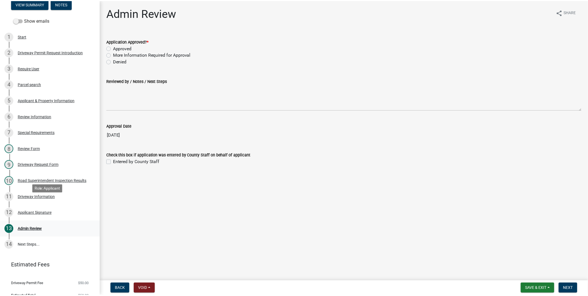
scroll to position [81, 0]
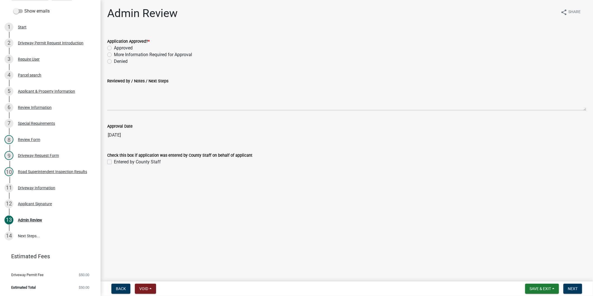
click at [121, 46] on label "Approved" at bounding box center [123, 48] width 19 height 7
click at [117, 46] on input "Approved" at bounding box center [116, 47] width 4 height 4
radio input "true"
click at [120, 160] on label "Entered by County Staff" at bounding box center [137, 162] width 47 height 7
click at [117, 160] on input "Entered by County Staff" at bounding box center [116, 161] width 4 height 4
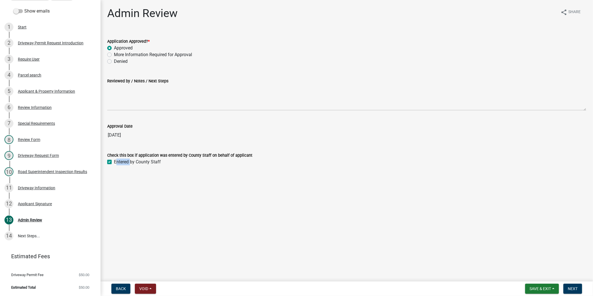
click at [119, 160] on label "Entered by County Staff" at bounding box center [137, 162] width 47 height 7
click at [117, 160] on input "Entered by County Staff" at bounding box center [116, 161] width 4 height 4
checkbox input "false"
click at [258, 257] on main "Admin Review share Share Application Approved? * Approved More Information Requ…" at bounding box center [346, 139] width 492 height 279
click at [578, 287] on button "Next" at bounding box center [572, 289] width 19 height 10
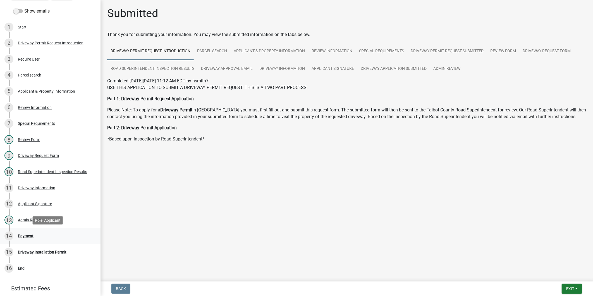
click at [34, 236] on div "14 Payment" at bounding box center [47, 235] width 87 height 9
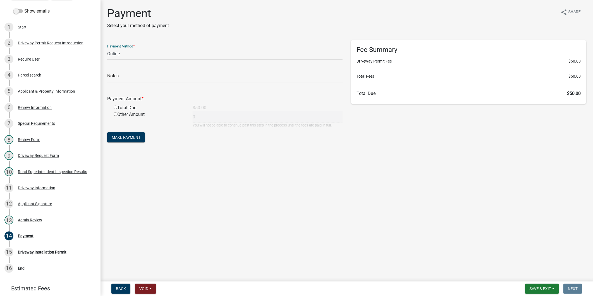
drag, startPoint x: 124, startPoint y: 53, endPoint x: 123, endPoint y: 57, distance: 4.2
click at [124, 53] on select "Credit Card POS Check Cash Online" at bounding box center [224, 53] width 235 height 11
select select "1: 0"
click at [107, 48] on select "Credit Card POS Check Cash Online" at bounding box center [224, 53] width 235 height 11
click at [120, 74] on input "text" at bounding box center [224, 77] width 235 height 11
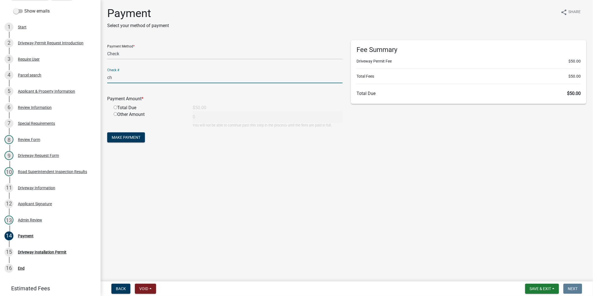
type input "c"
type input "CHECK#1036 RECEIPT# 19002"
click at [128, 104] on div "Payment Amount *" at bounding box center [225, 99] width 244 height 9
click at [128, 103] on div "Payment Amount *" at bounding box center [225, 99] width 244 height 9
click at [124, 105] on div "Total Due" at bounding box center [148, 107] width 79 height 7
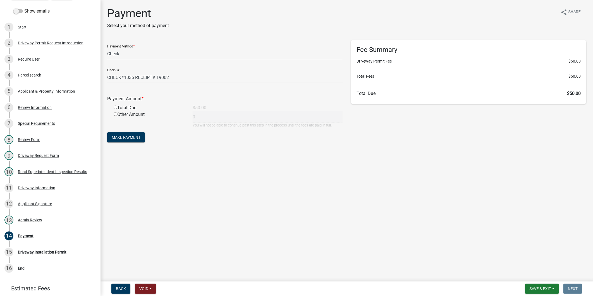
click at [114, 106] on input "radio" at bounding box center [116, 107] width 4 height 4
radio input "true"
type input "50"
click at [124, 138] on span "Make Payment" at bounding box center [126, 137] width 29 height 4
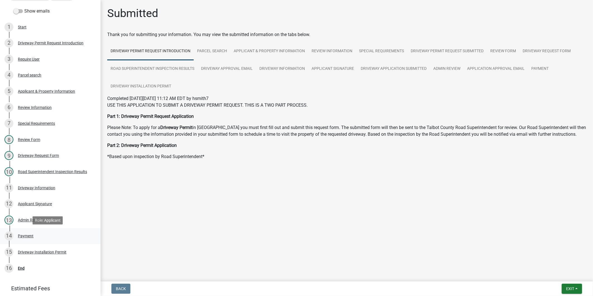
click at [42, 236] on div "14 Payment" at bounding box center [47, 235] width 87 height 9
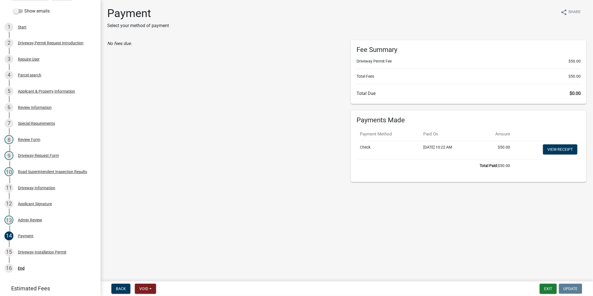
click at [556, 143] on td "View receipt" at bounding box center [546, 150] width 67 height 18
click at [555, 147] on link "View receipt" at bounding box center [560, 149] width 34 height 10
click at [37, 234] on div "14 Payment" at bounding box center [47, 235] width 87 height 9
click at [41, 250] on div "Driveway Installation Permit" at bounding box center [42, 252] width 49 height 4
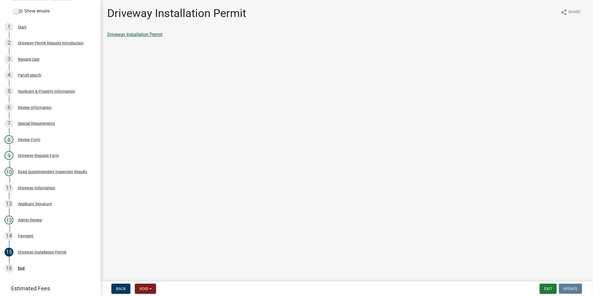
click at [143, 33] on link "Driveway Installation Permit" at bounding box center [134, 34] width 55 height 5
click at [34, 271] on div "16 End" at bounding box center [47, 268] width 87 height 9
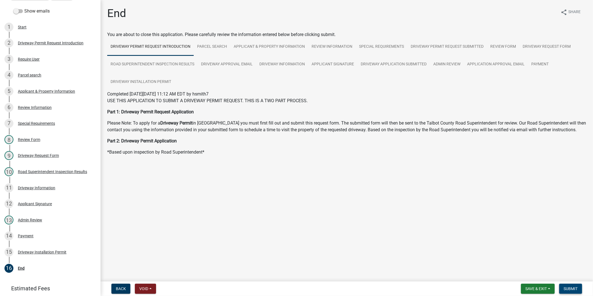
click at [578, 287] on button "Submit" at bounding box center [570, 289] width 23 height 10
